Goal: Task Accomplishment & Management: Complete application form

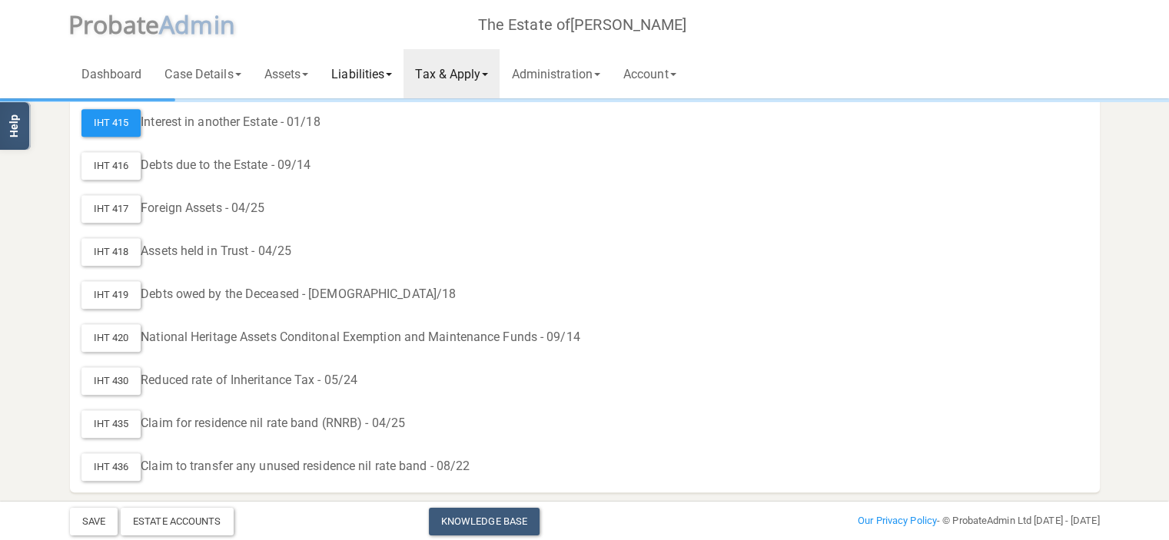
scroll to position [986, 0]
click at [396, 71] on link "Liabilities" at bounding box center [362, 73] width 84 height 49
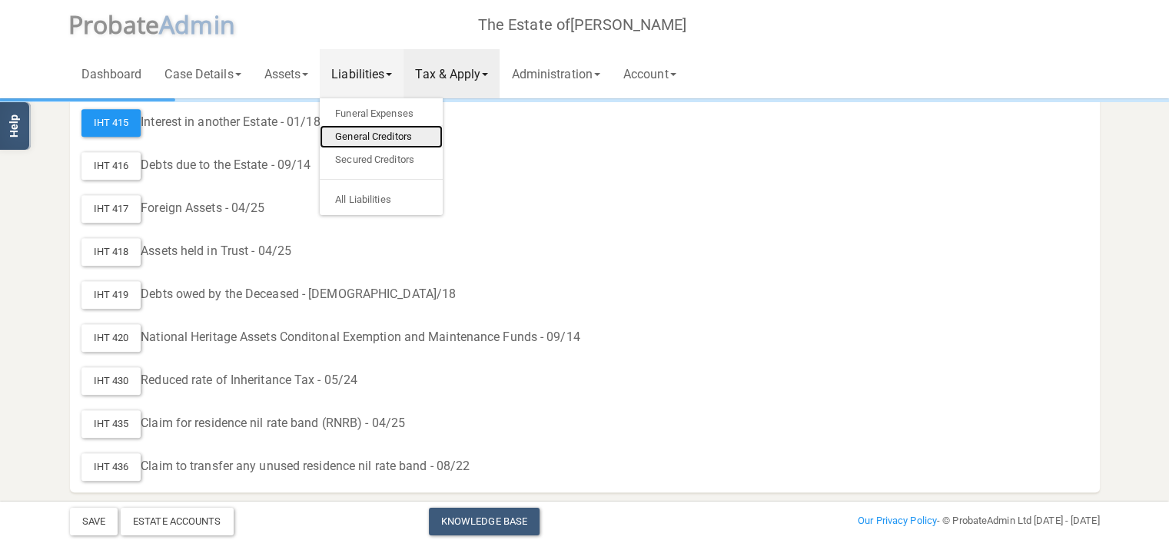
click at [390, 137] on link "General Creditors" at bounding box center [381, 136] width 123 height 23
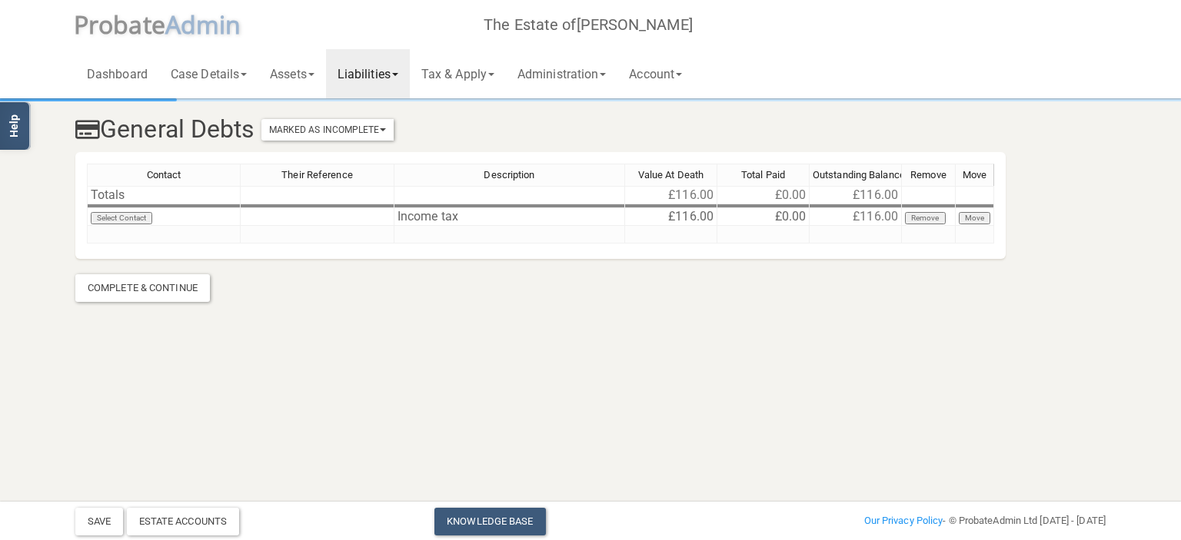
click at [408, 78] on link "Liabilities" at bounding box center [368, 73] width 84 height 49
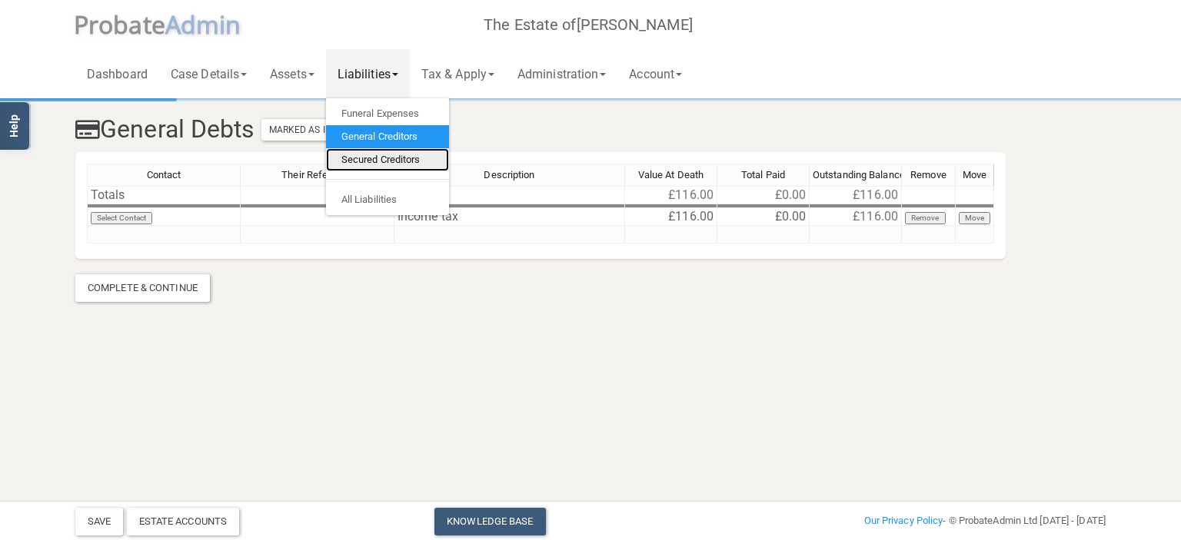
click at [397, 156] on link "Secured Creditors" at bounding box center [387, 159] width 123 height 23
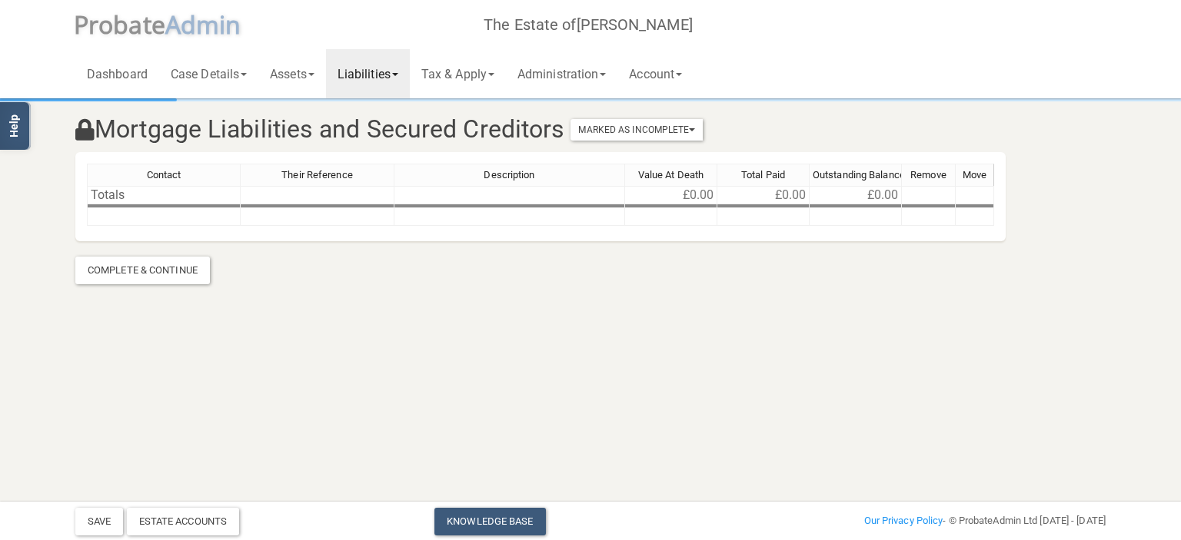
click at [315, 228] on div "Contact Their Reference Description Value At Death Total Paid Outstanding Balan…" at bounding box center [540, 202] width 907 height 76
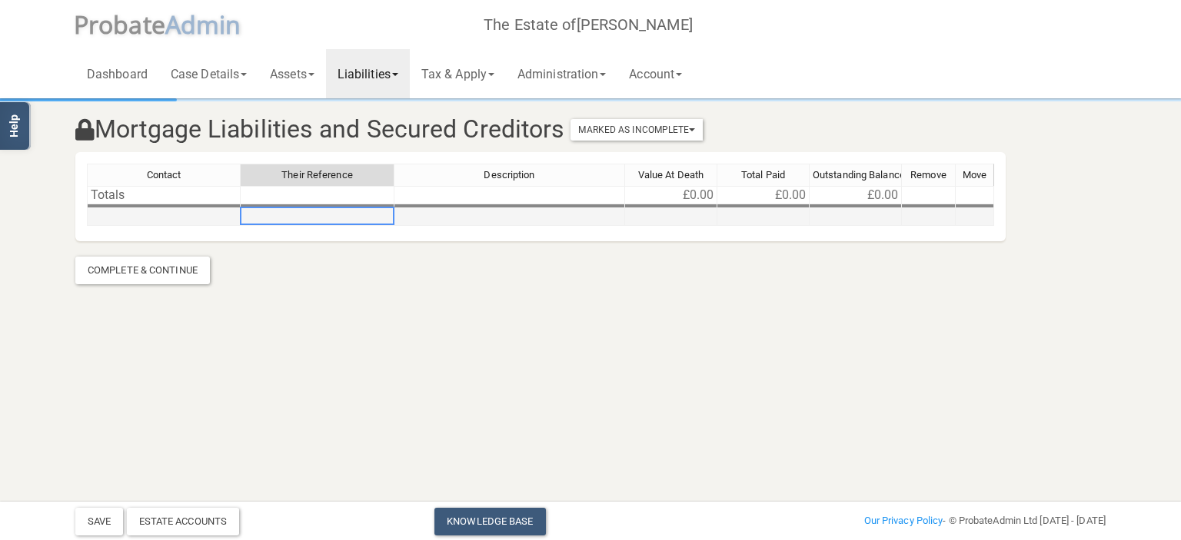
click at [304, 212] on td at bounding box center [318, 217] width 154 height 18
type textarea "AMC"
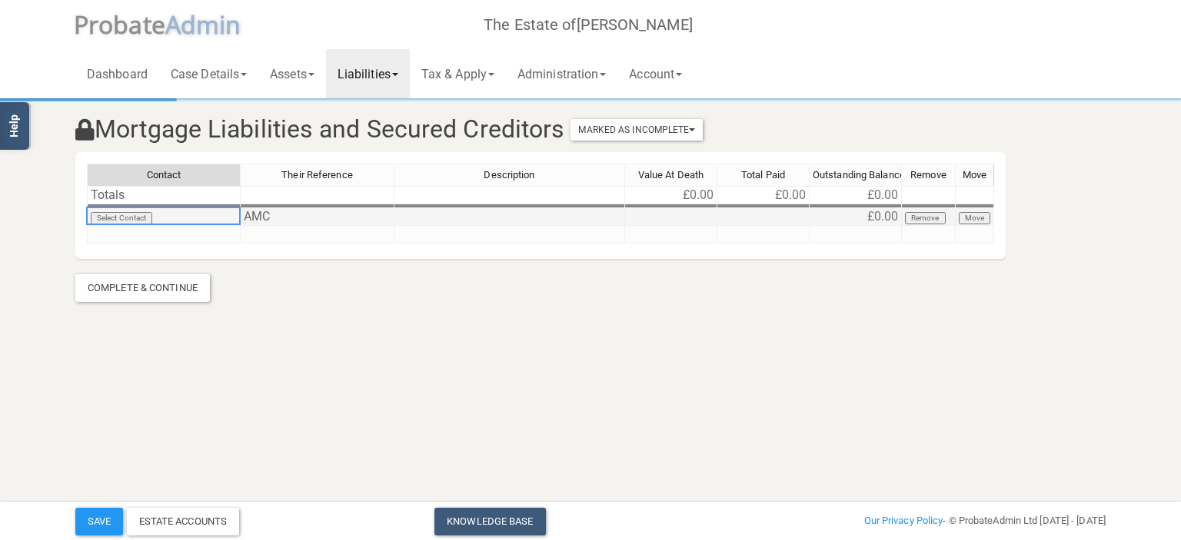
click at [171, 213] on td "Select Contact" at bounding box center [164, 217] width 154 height 18
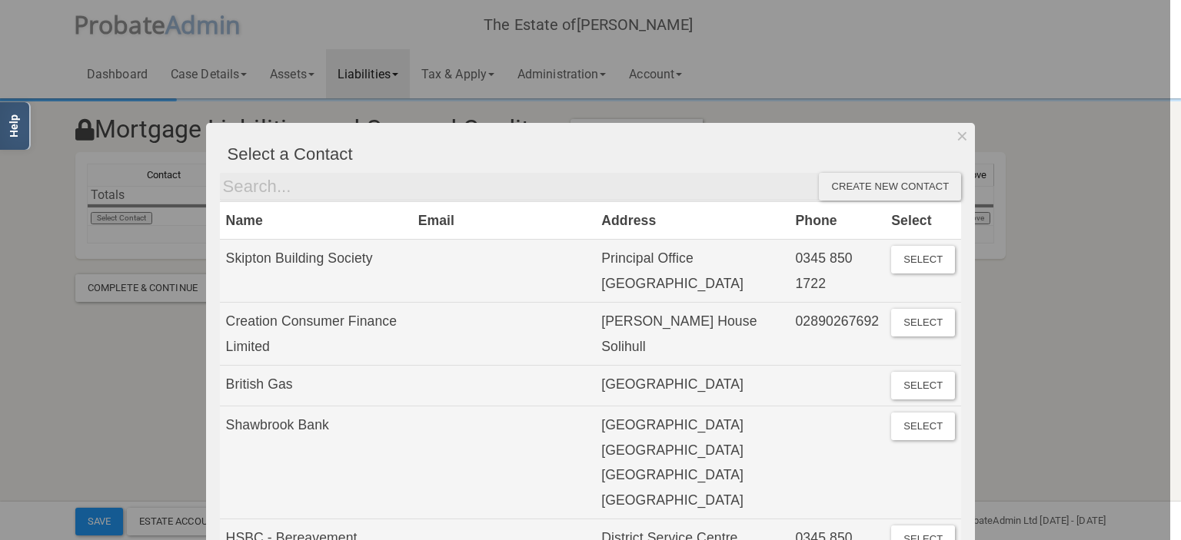
click at [855, 187] on div "Create new contact" at bounding box center [890, 187] width 142 height 28
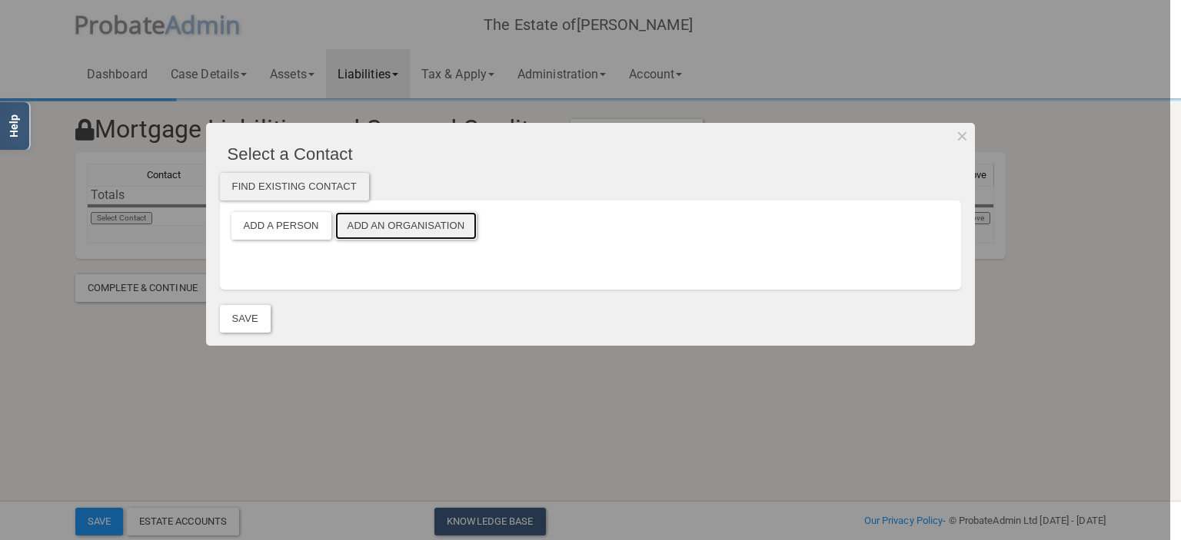
click at [397, 224] on button "Add an Organisation" at bounding box center [406, 226] width 142 height 28
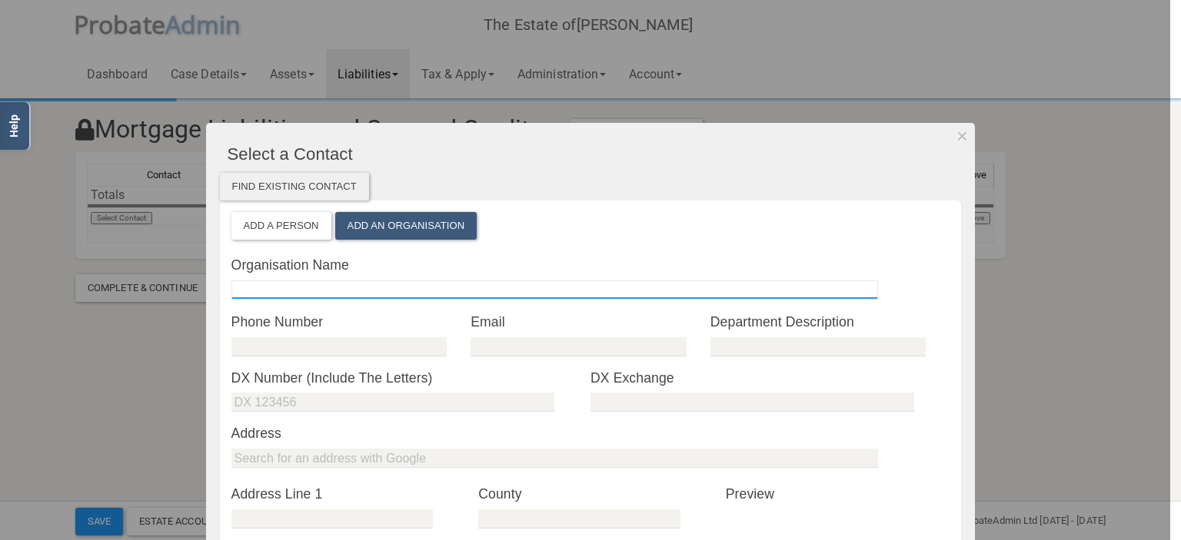
click at [285, 291] on input "text" at bounding box center [554, 290] width 646 height 19
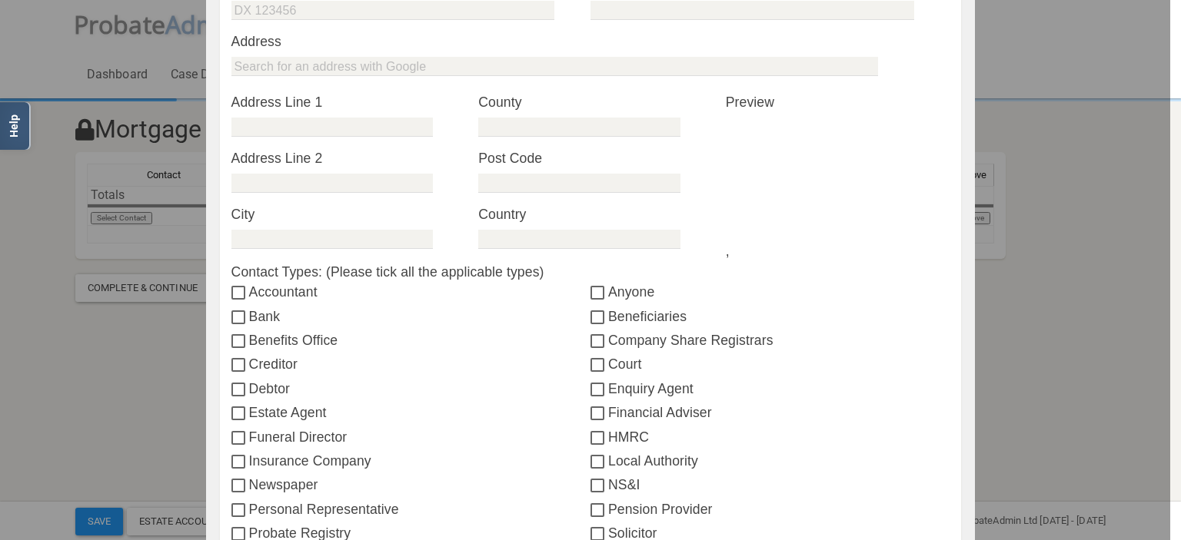
scroll to position [400, 0]
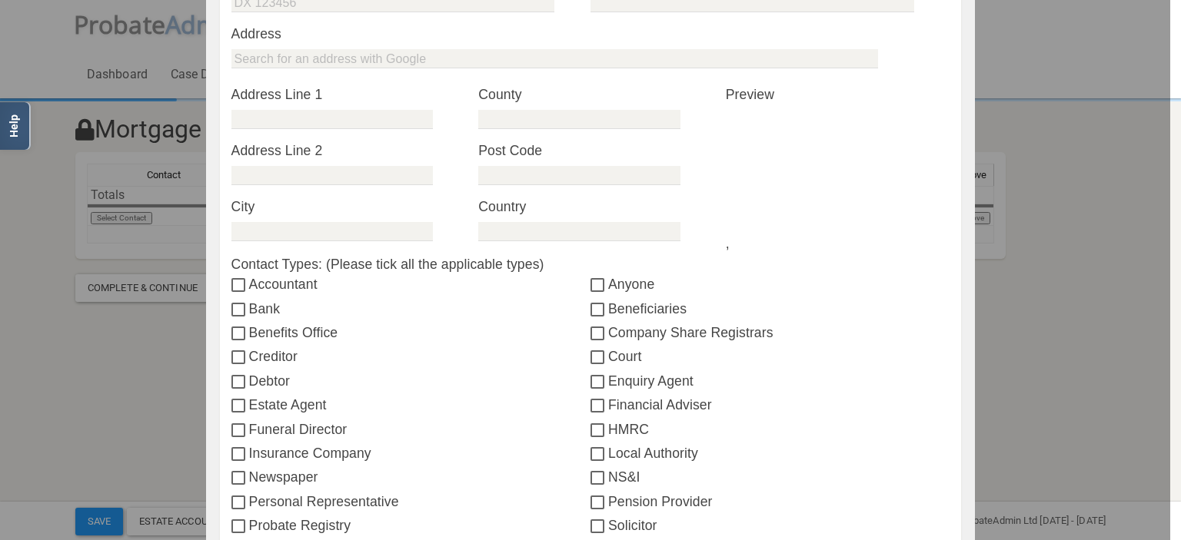
type input "AMC"
click at [232, 310] on input "Bank" at bounding box center [240, 310] width 18 height 12
checkbox input "true"
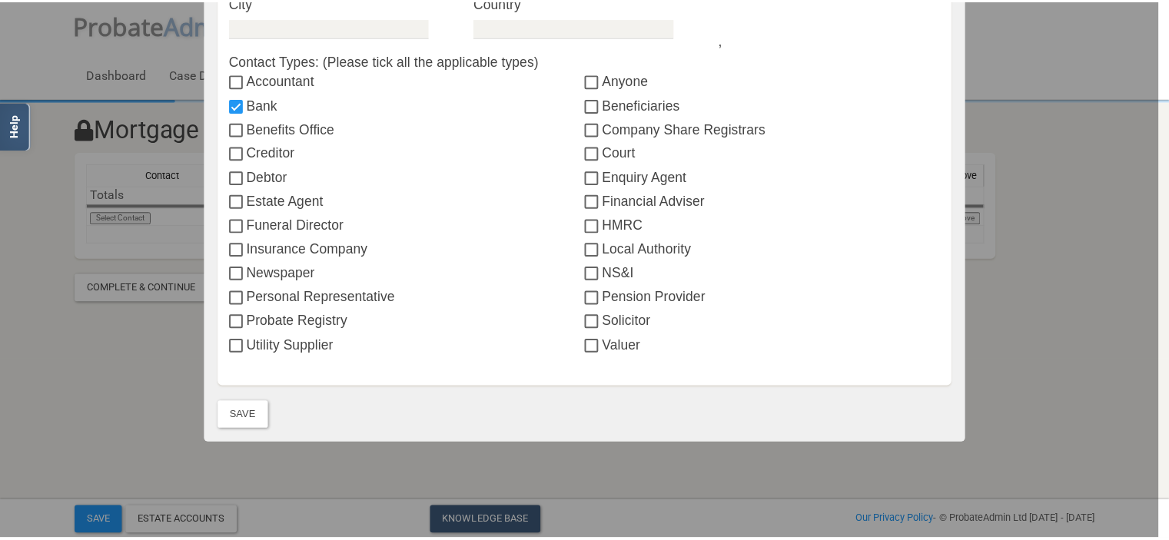
scroll to position [630, 0]
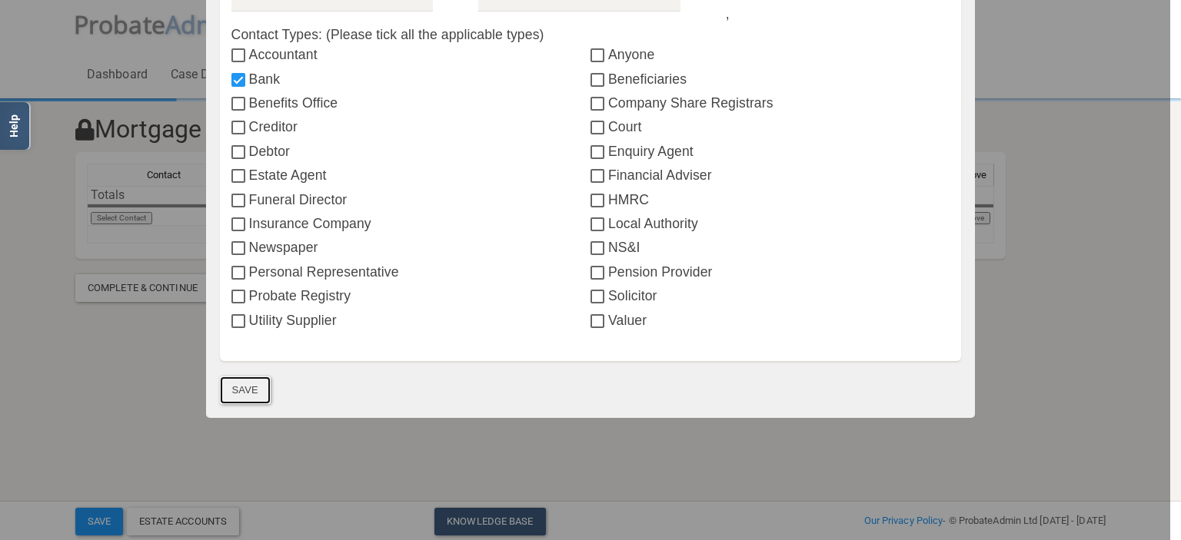
click at [249, 386] on button "Save" at bounding box center [245, 391] width 51 height 28
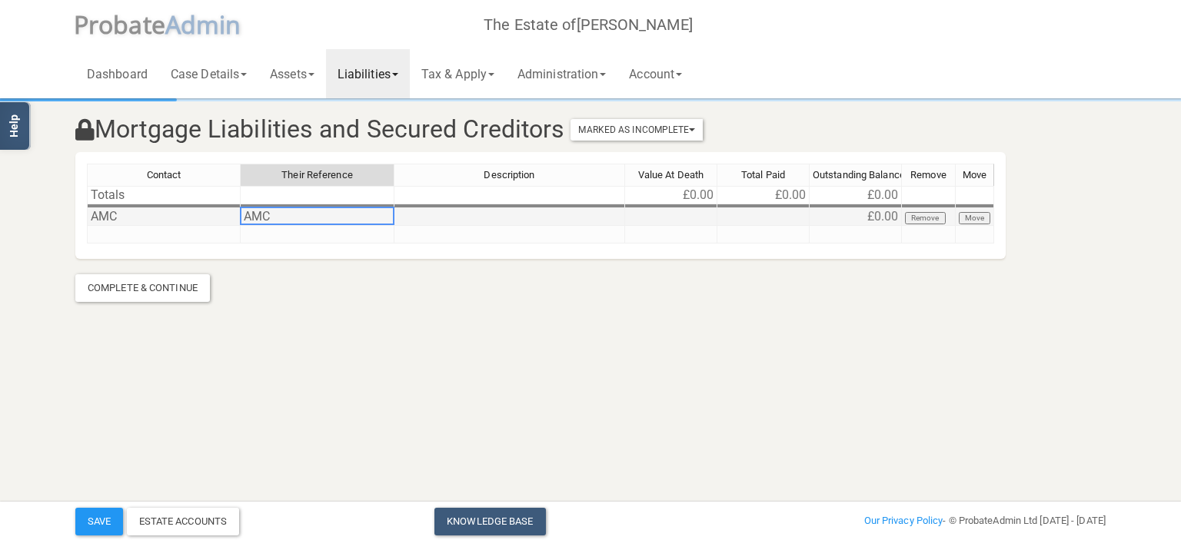
click at [341, 208] on td "AMC" at bounding box center [318, 217] width 154 height 18
click at [500, 214] on td at bounding box center [509, 217] width 231 height 18
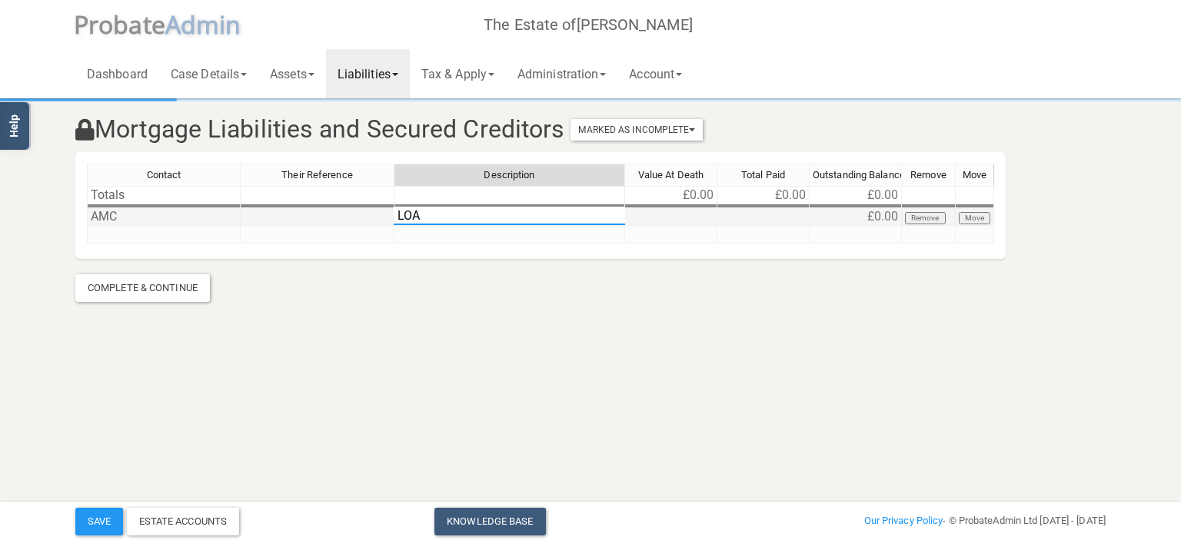
type textarea "LOAN"
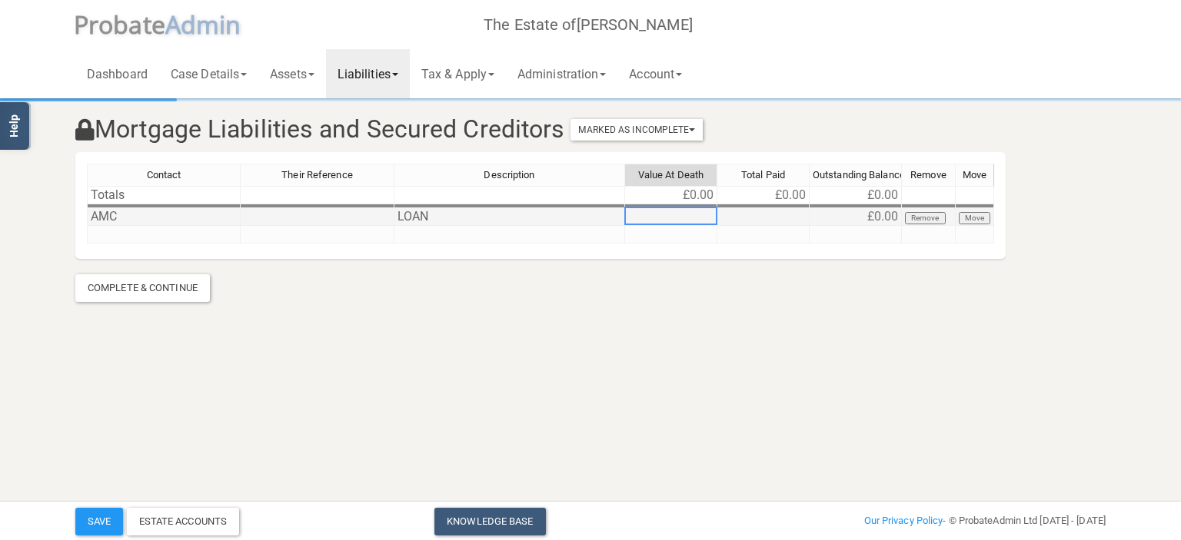
click at [695, 215] on td at bounding box center [671, 217] width 92 height 18
type textarea "272518"
click at [706, 236] on td at bounding box center [671, 235] width 92 height 18
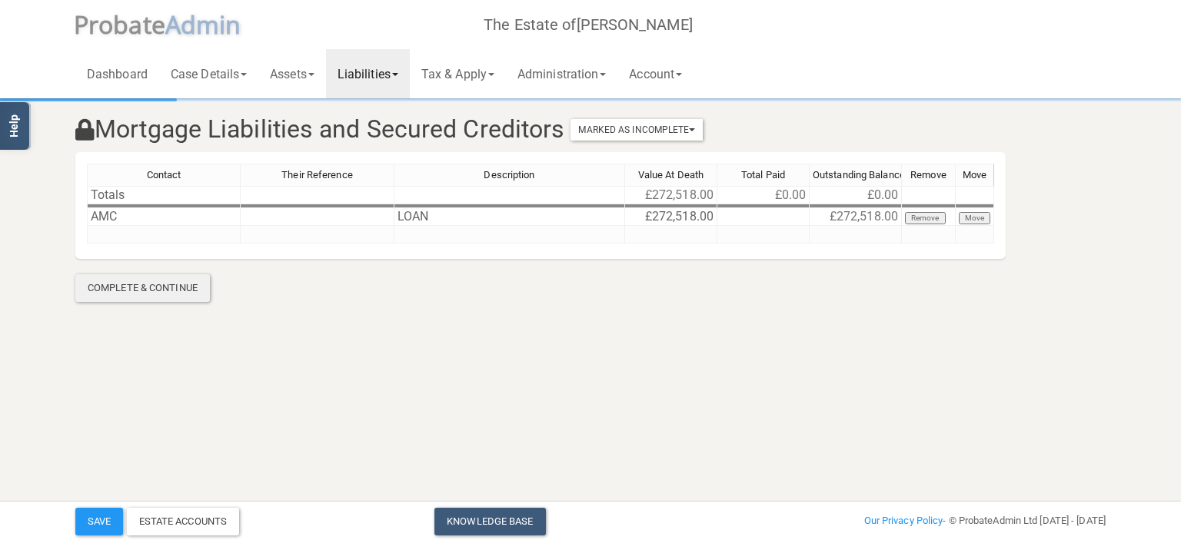
click at [163, 291] on div "Complete & Continue" at bounding box center [142, 288] width 135 height 28
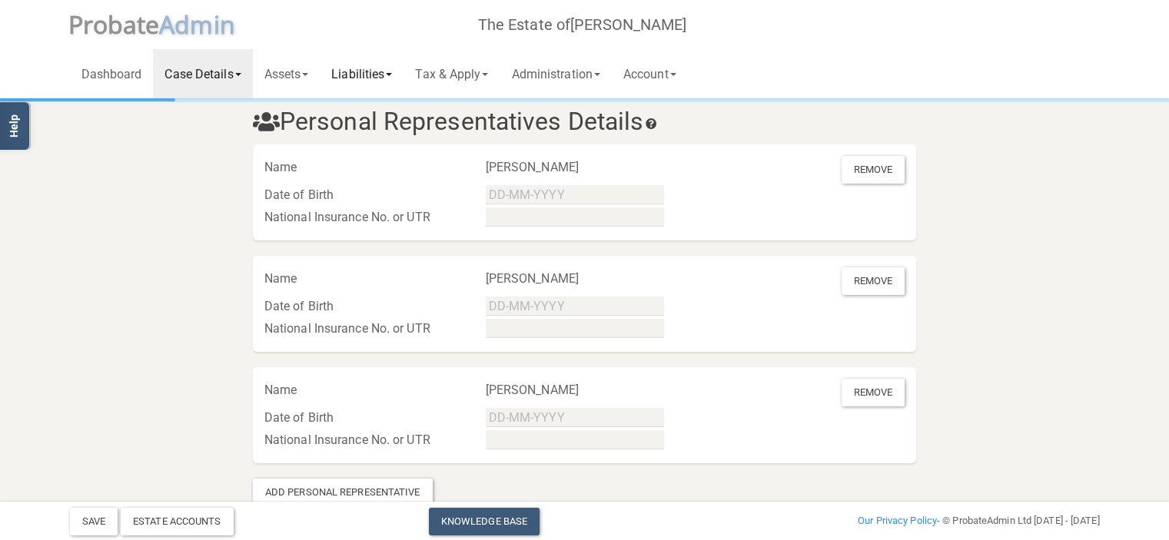
click at [396, 80] on link "Liabilities" at bounding box center [362, 73] width 84 height 49
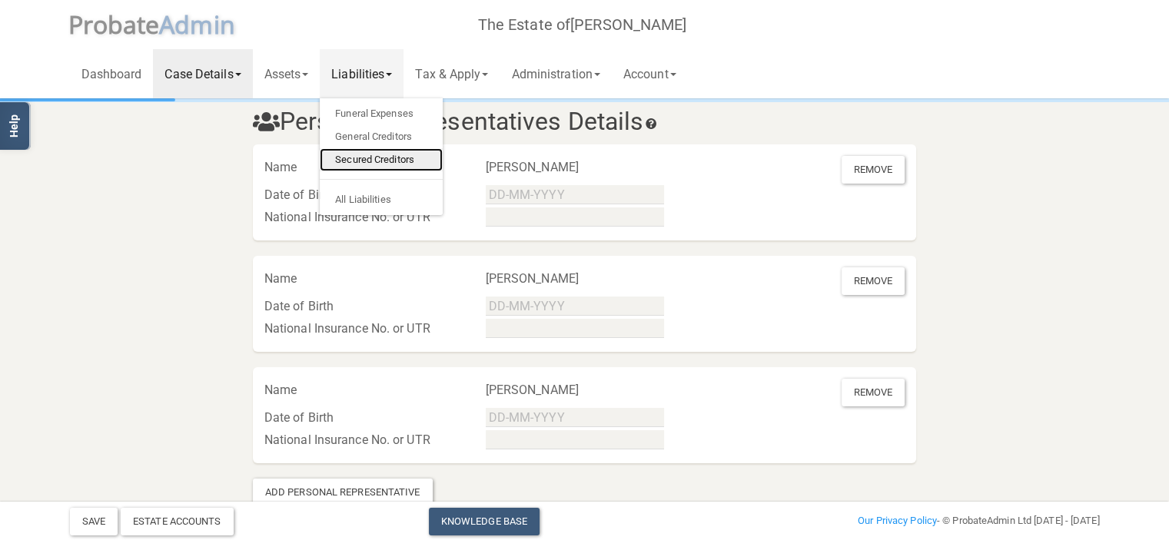
click at [389, 156] on link "Secured Creditors" at bounding box center [381, 159] width 123 height 23
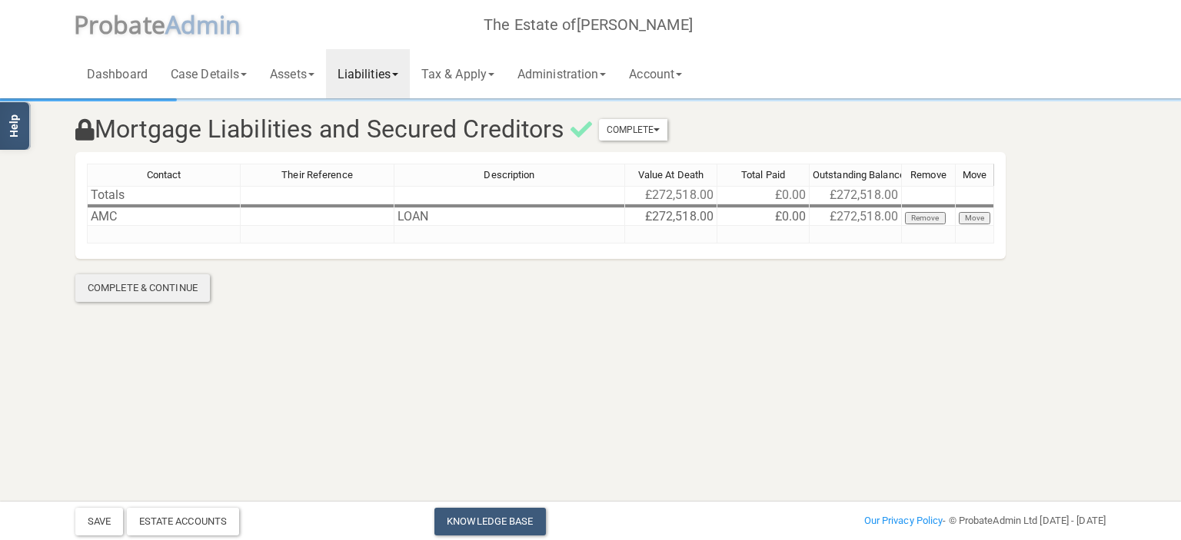
click at [174, 291] on div "Complete & Continue" at bounding box center [142, 288] width 135 height 28
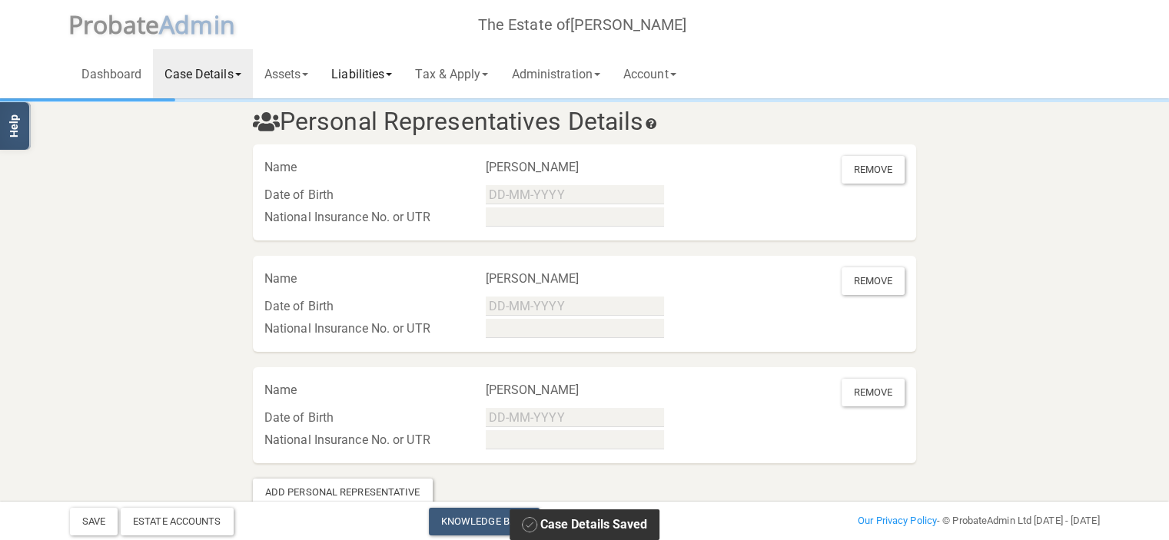
click at [380, 74] on link "Liabilities" at bounding box center [362, 73] width 84 height 49
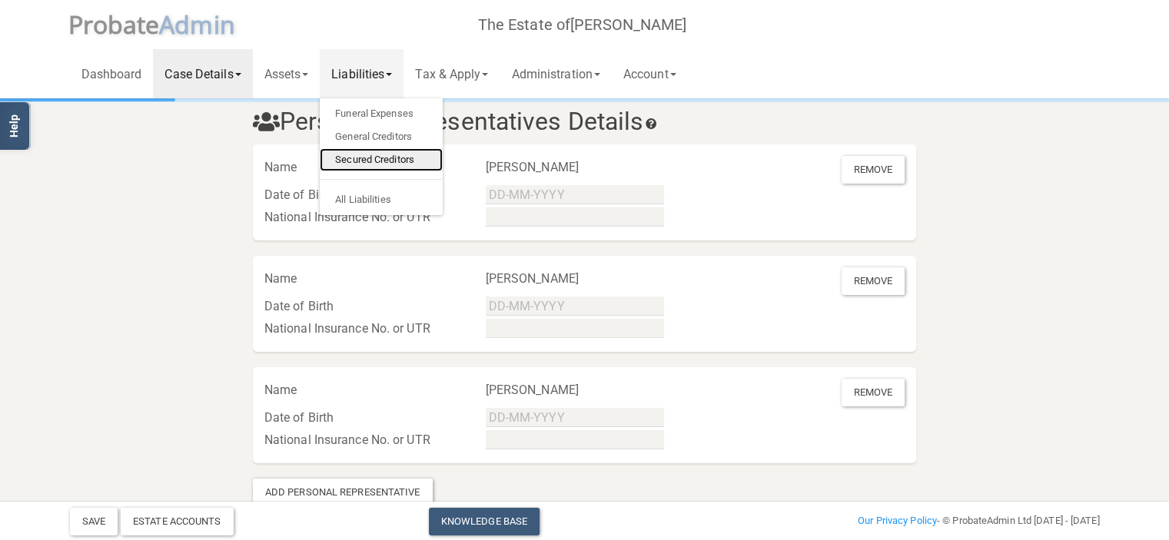
click at [394, 152] on link "Secured Creditors" at bounding box center [381, 159] width 123 height 23
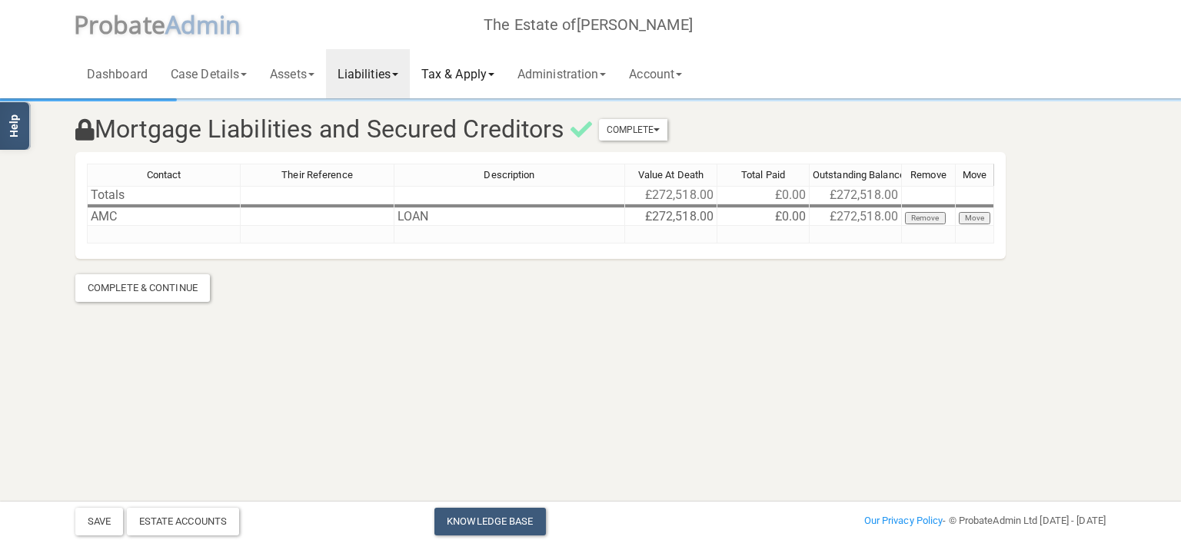
click at [463, 73] on link "Tax & Apply" at bounding box center [458, 73] width 96 height 49
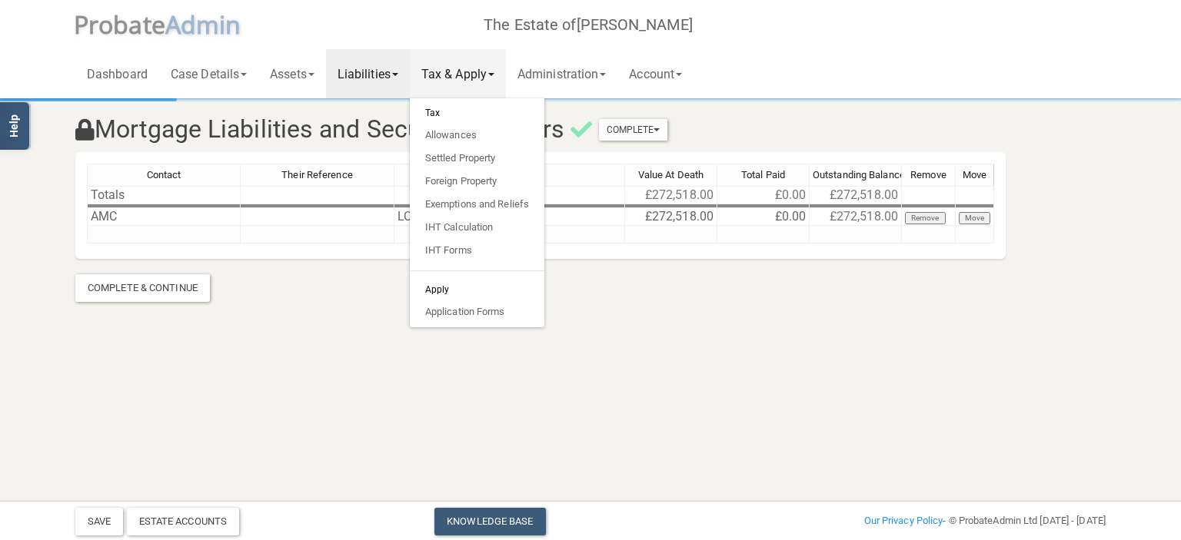
click at [453, 117] on h6 "Tax" at bounding box center [477, 113] width 135 height 22
click at [440, 111] on h6 "Tax" at bounding box center [477, 113] width 135 height 22
click at [469, 227] on link "IHT Calculation" at bounding box center [477, 227] width 135 height 23
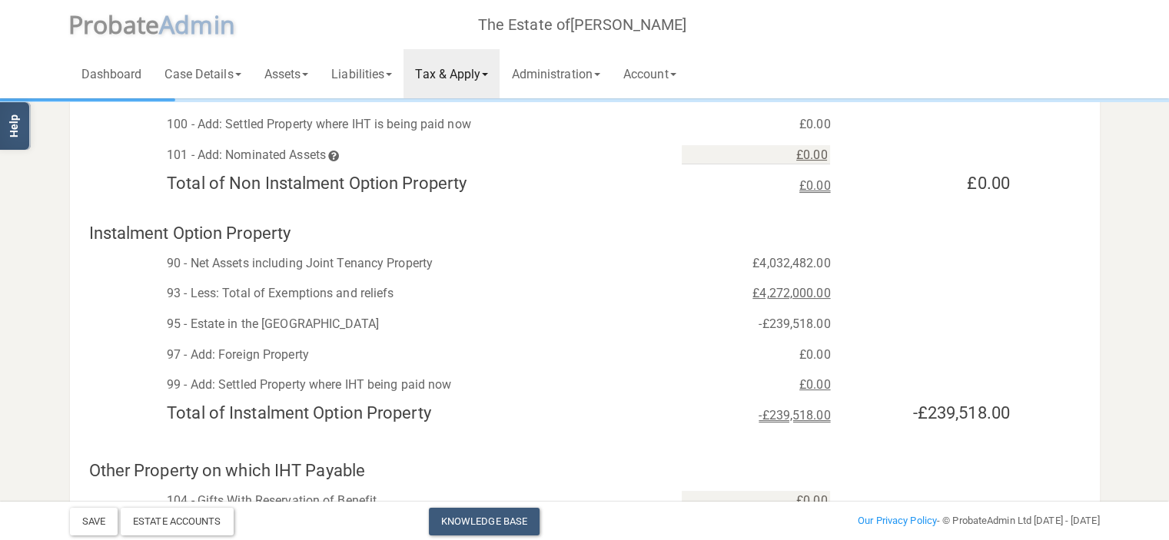
scroll to position [368, 0]
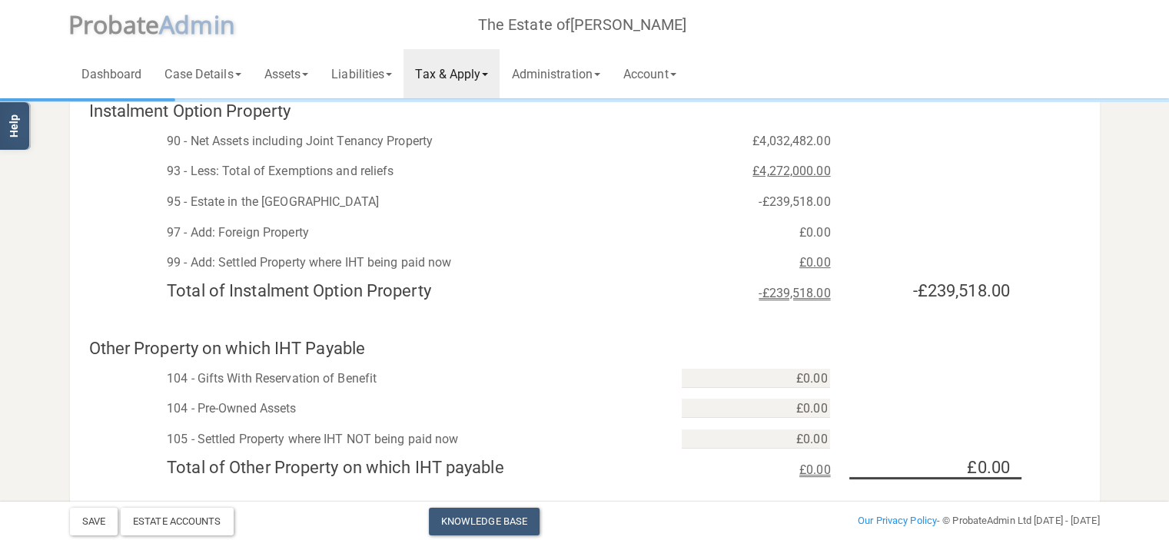
click at [488, 76] on span at bounding box center [485, 74] width 6 height 3
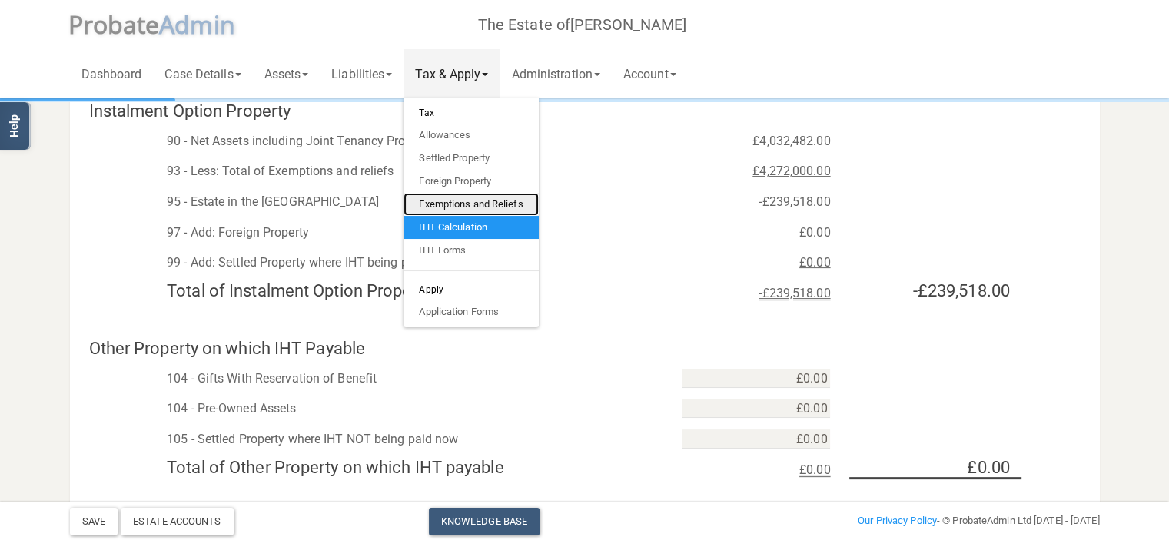
click at [483, 208] on link "Exemptions and Reliefs" at bounding box center [471, 204] width 135 height 23
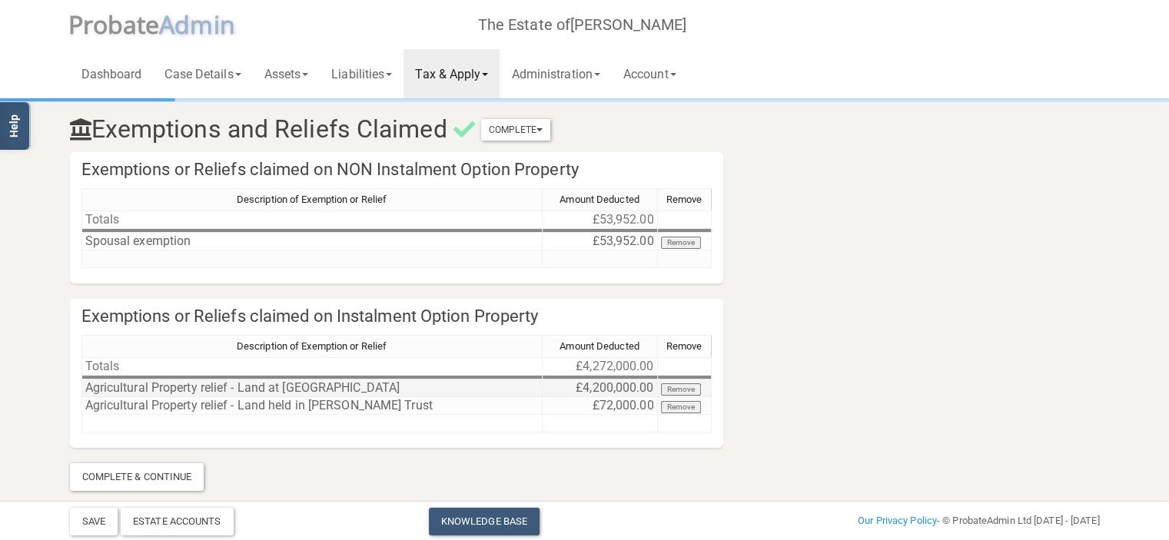
click at [598, 385] on td "£4,200,000.00" at bounding box center [600, 389] width 115 height 18
click at [656, 385] on div at bounding box center [657, 387] width 2 height 18
click at [609, 387] on td at bounding box center [600, 389] width 115 height 18
click at [568, 390] on td at bounding box center [600, 389] width 115 height 18
type textarea "3927482"
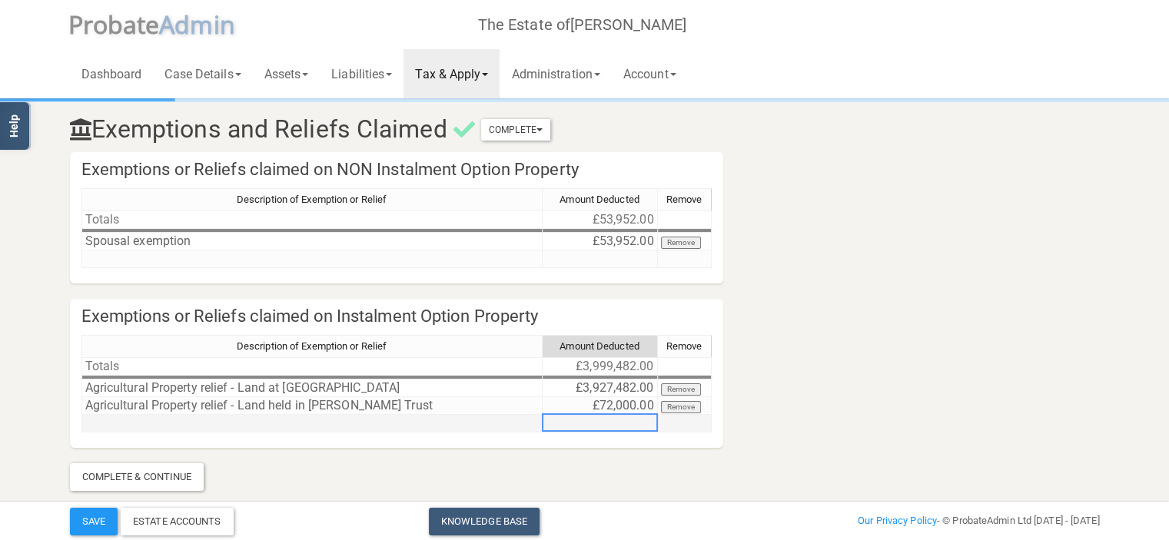
click at [81, 430] on div "Description of Exemption or Relief Amount Deducted Remove Totals £3,999,482.00 …" at bounding box center [81, 384] width 0 height 98
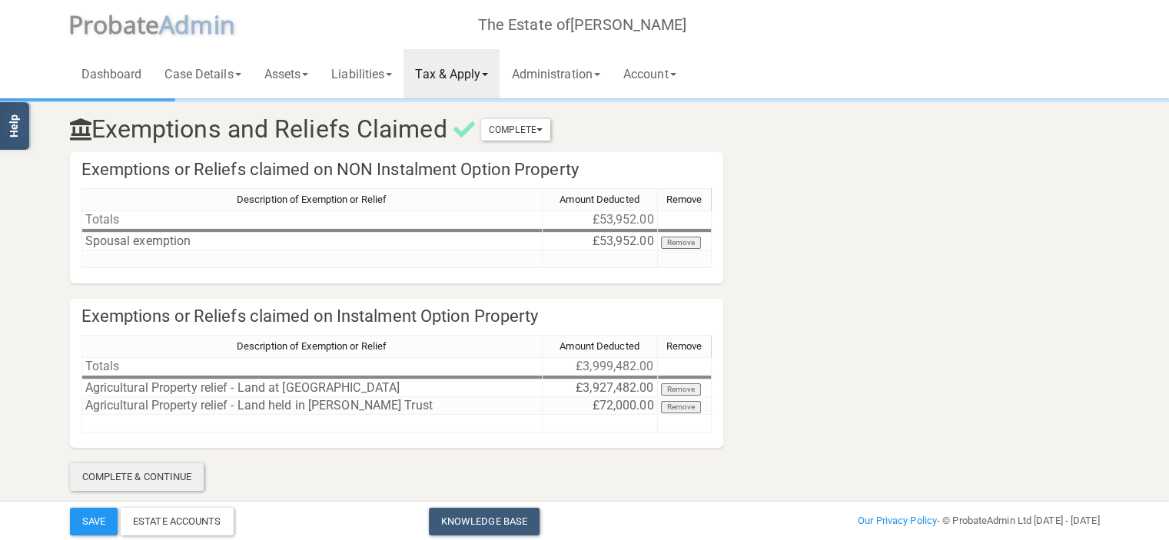
click at [155, 479] on div "Complete & Continue" at bounding box center [137, 477] width 135 height 28
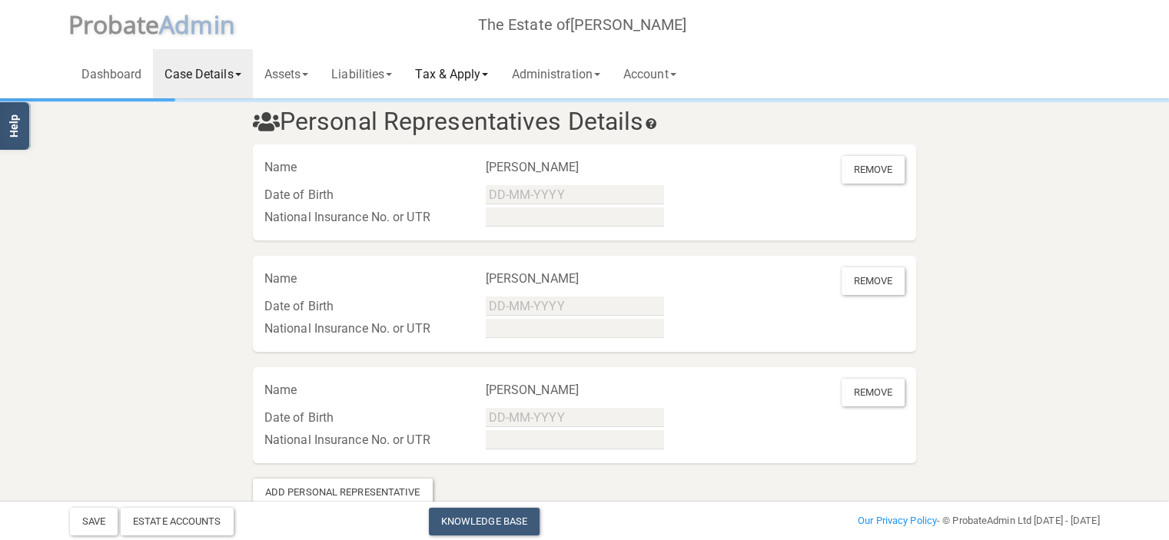
click at [486, 73] on link "Tax & Apply" at bounding box center [452, 73] width 96 height 49
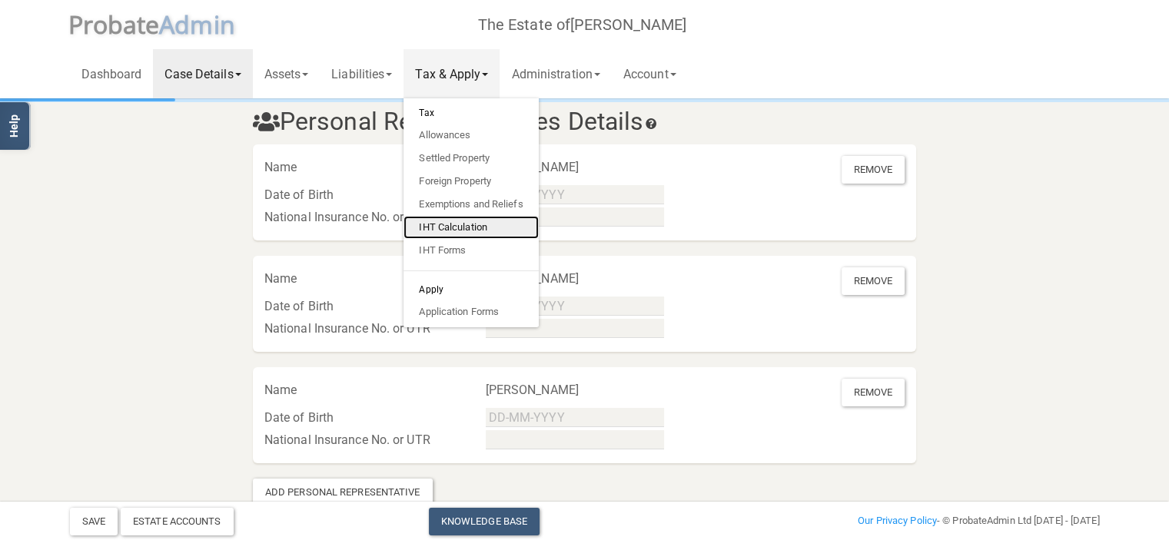
click at [476, 224] on link "IHT Calculation" at bounding box center [471, 227] width 135 height 23
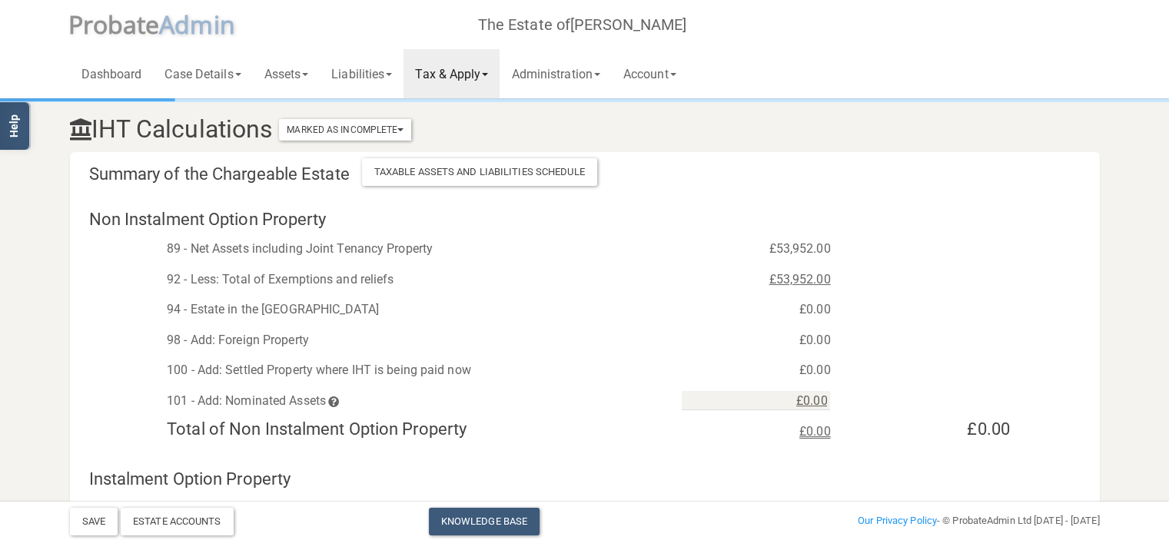
click at [493, 73] on link "Tax & Apply" at bounding box center [452, 73] width 96 height 49
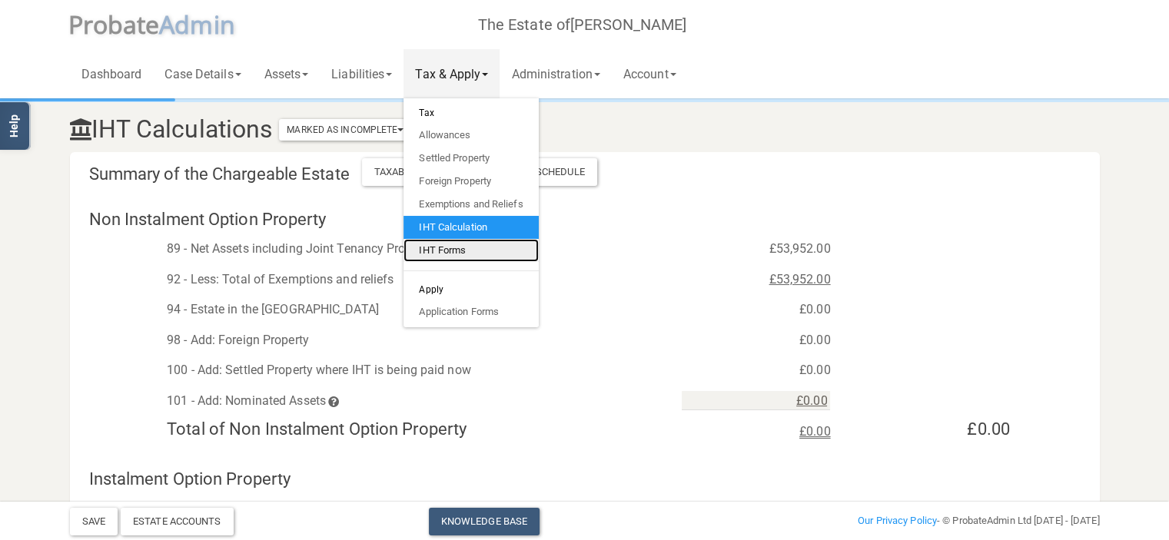
click at [459, 254] on link "IHT Forms" at bounding box center [471, 250] width 135 height 23
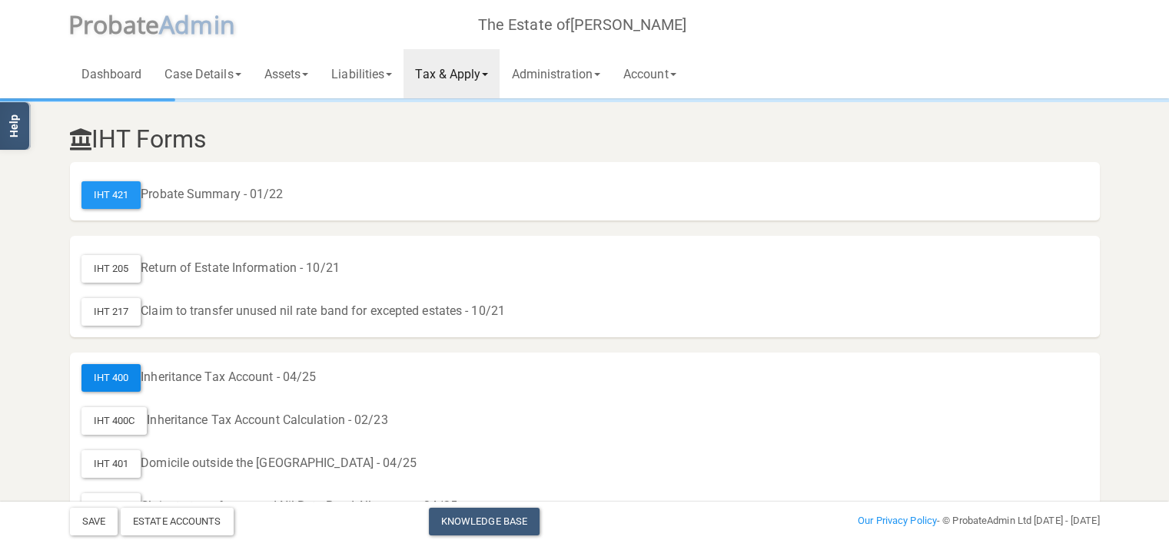
click at [115, 377] on div "IHT 400" at bounding box center [111, 378] width 60 height 28
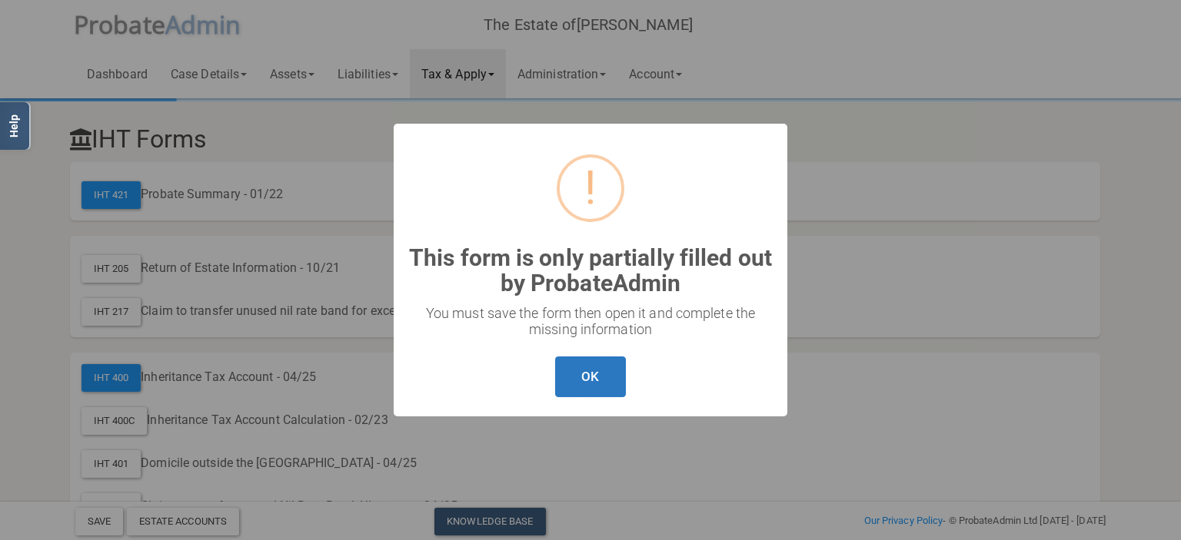
click at [603, 381] on button "OK" at bounding box center [590, 377] width 70 height 41
